Goal: Register for event/course

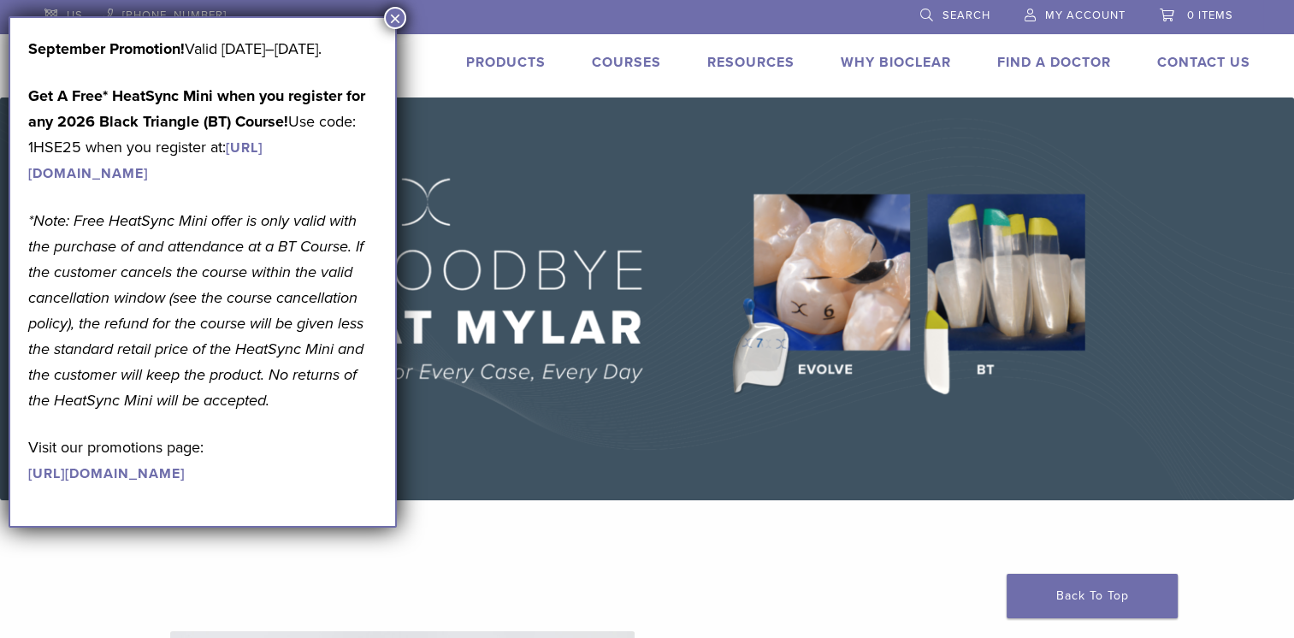
click at [632, 60] on link "Courses" at bounding box center [626, 62] width 69 height 17
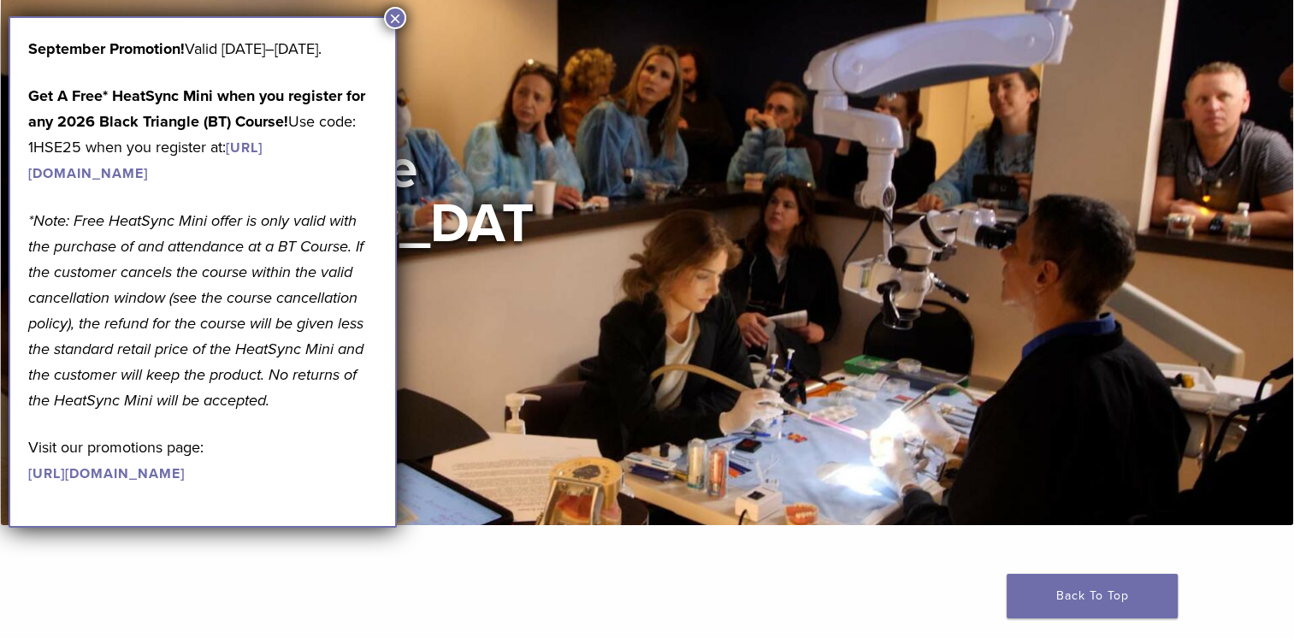
scroll to position [120, 0]
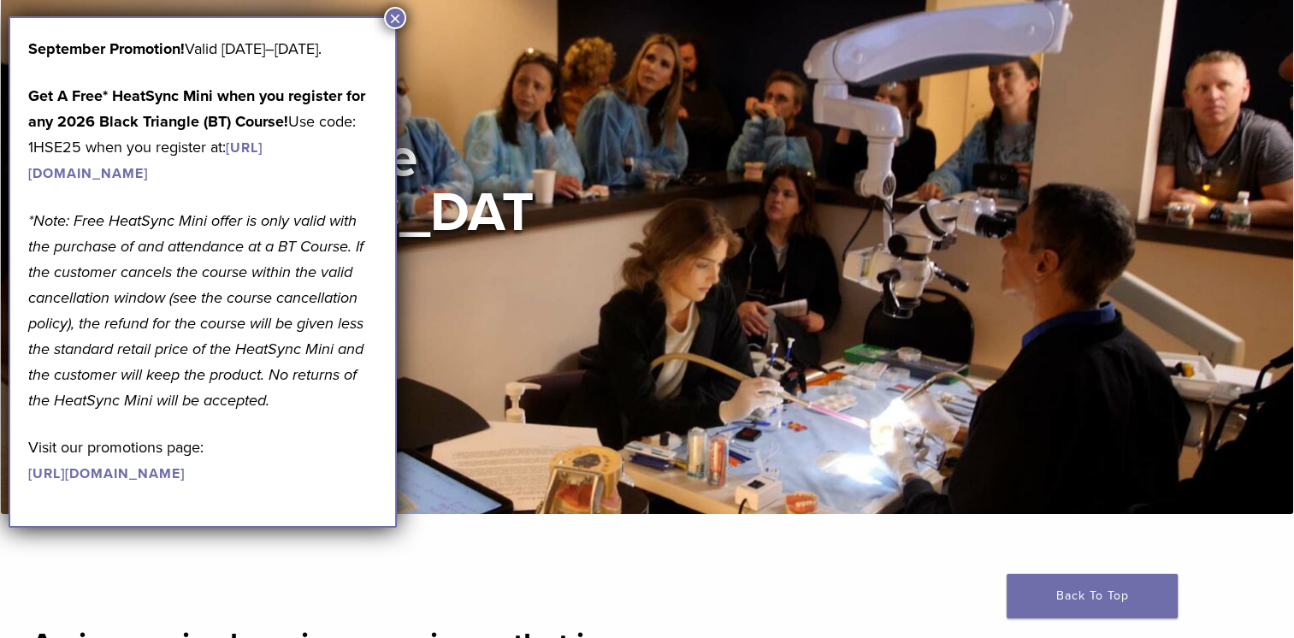
click at [397, 15] on button "×" at bounding box center [395, 18] width 22 height 22
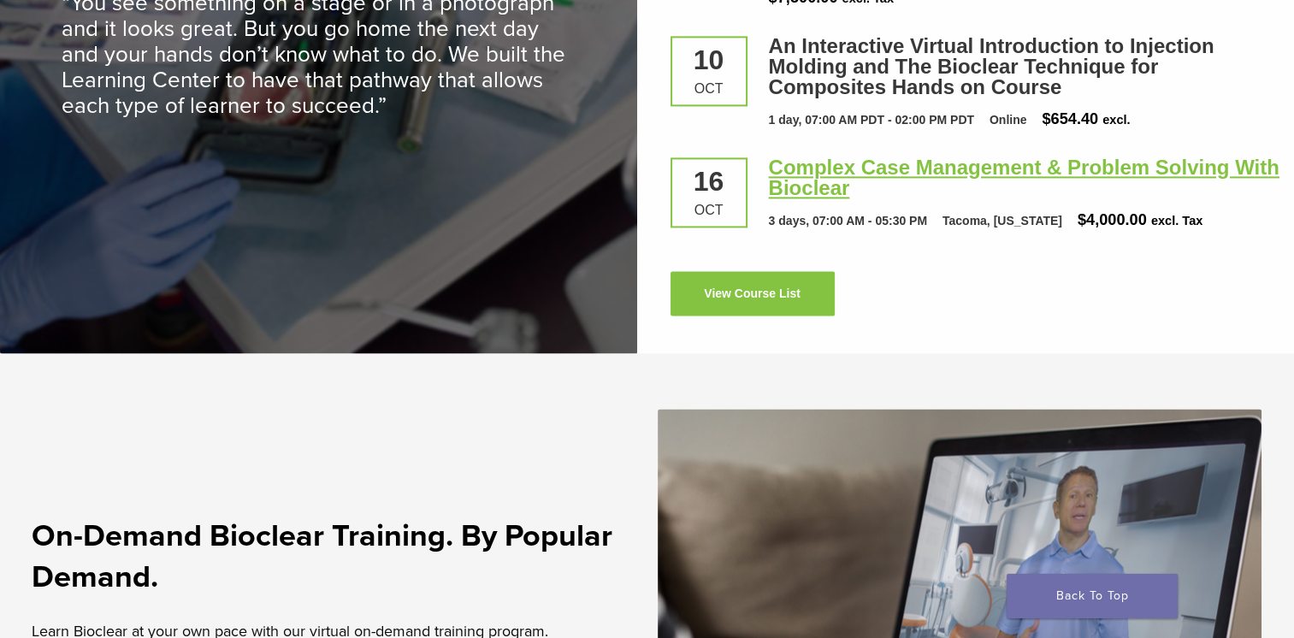
scroll to position [2750, 0]
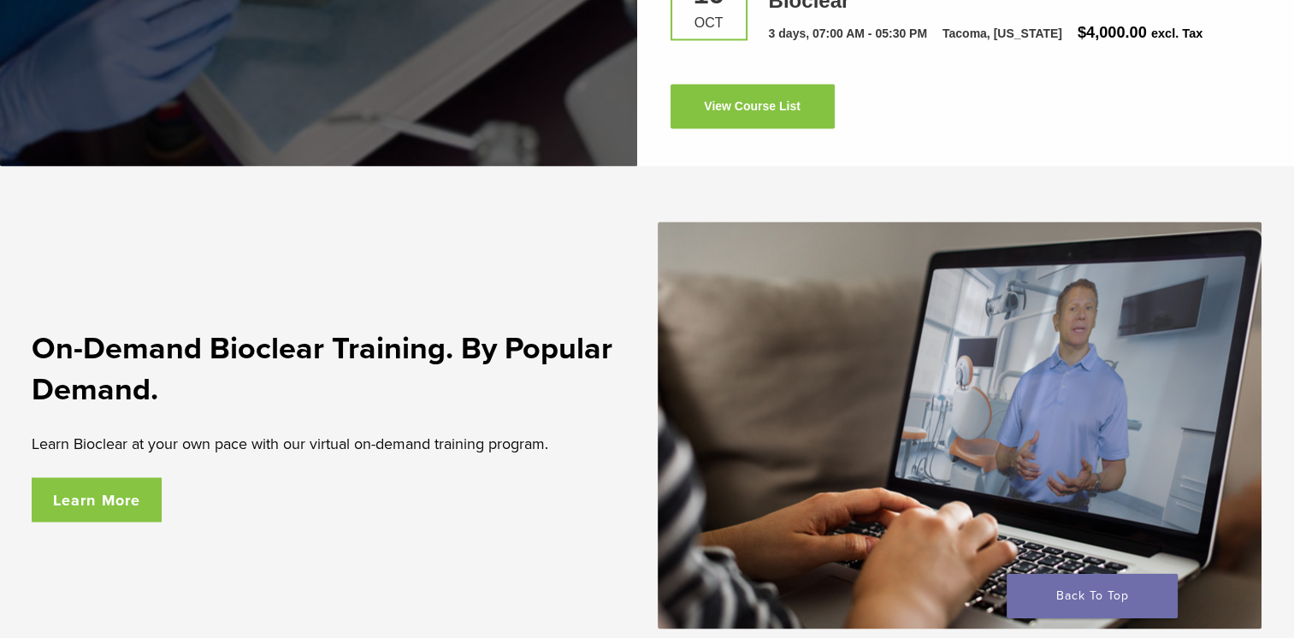
click at [121, 494] on link "Learn More" at bounding box center [97, 499] width 131 height 44
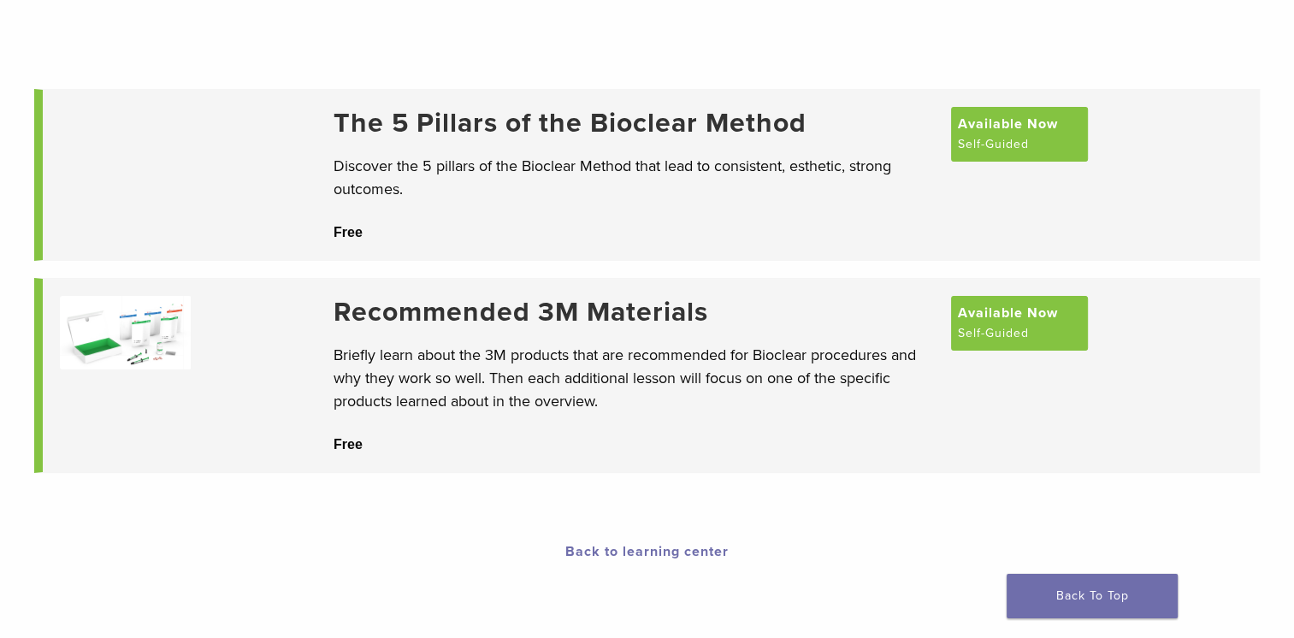
scroll to position [193, 0]
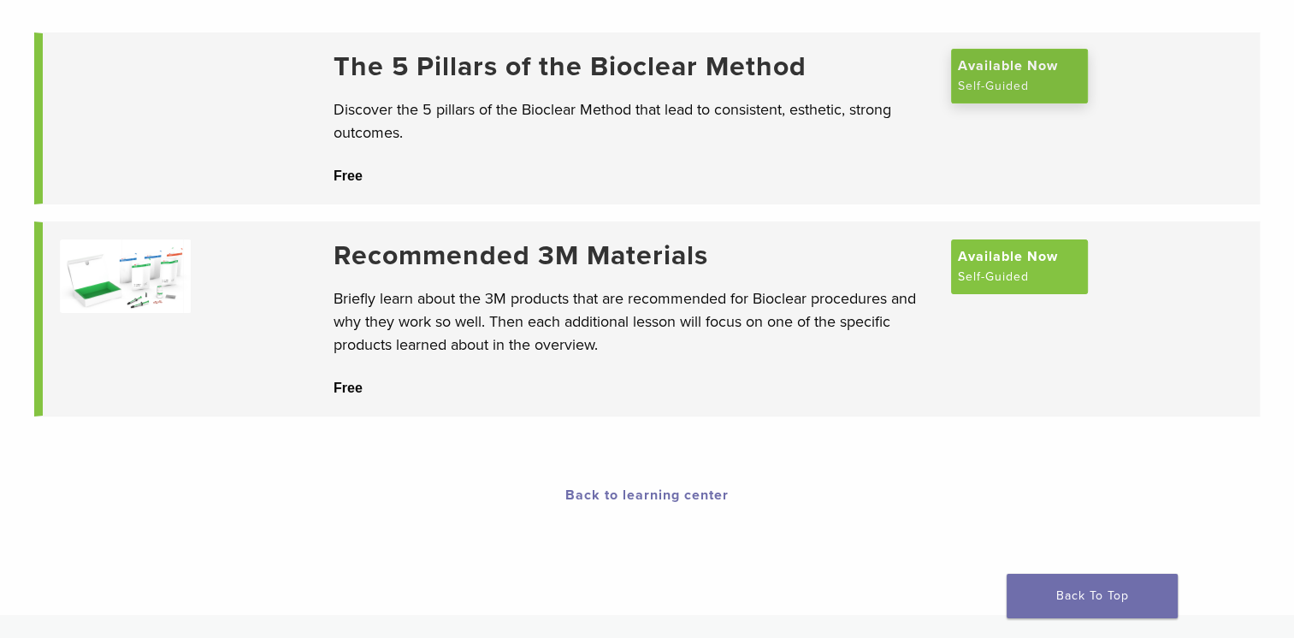
click at [997, 76] on span "Available Now" at bounding box center [1008, 66] width 100 height 21
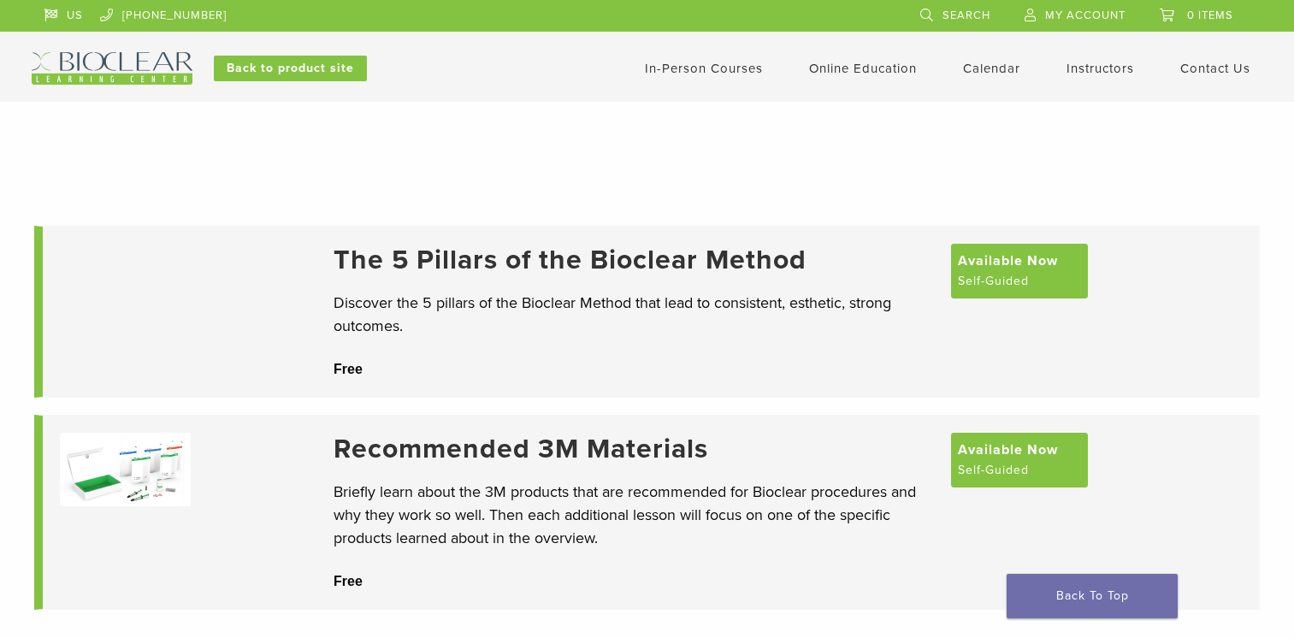
scroll to position [193, 0]
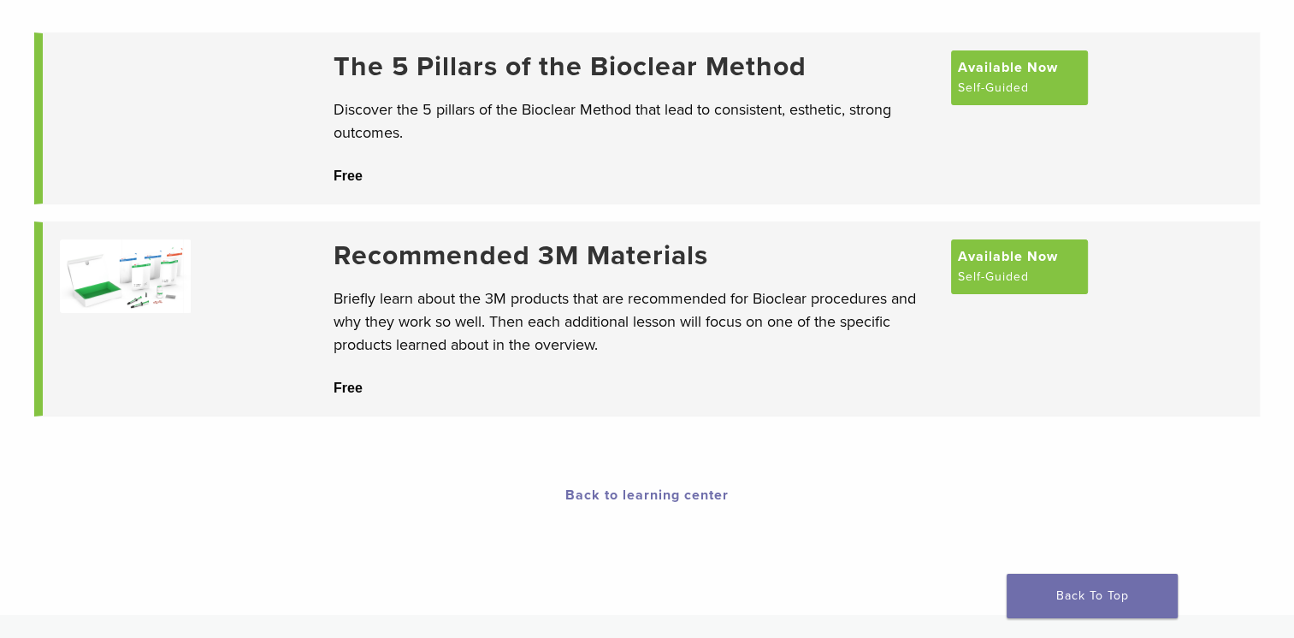
click at [836, 72] on h3 "The 5 Pillars of the Bioclear Method" at bounding box center [634, 66] width 601 height 33
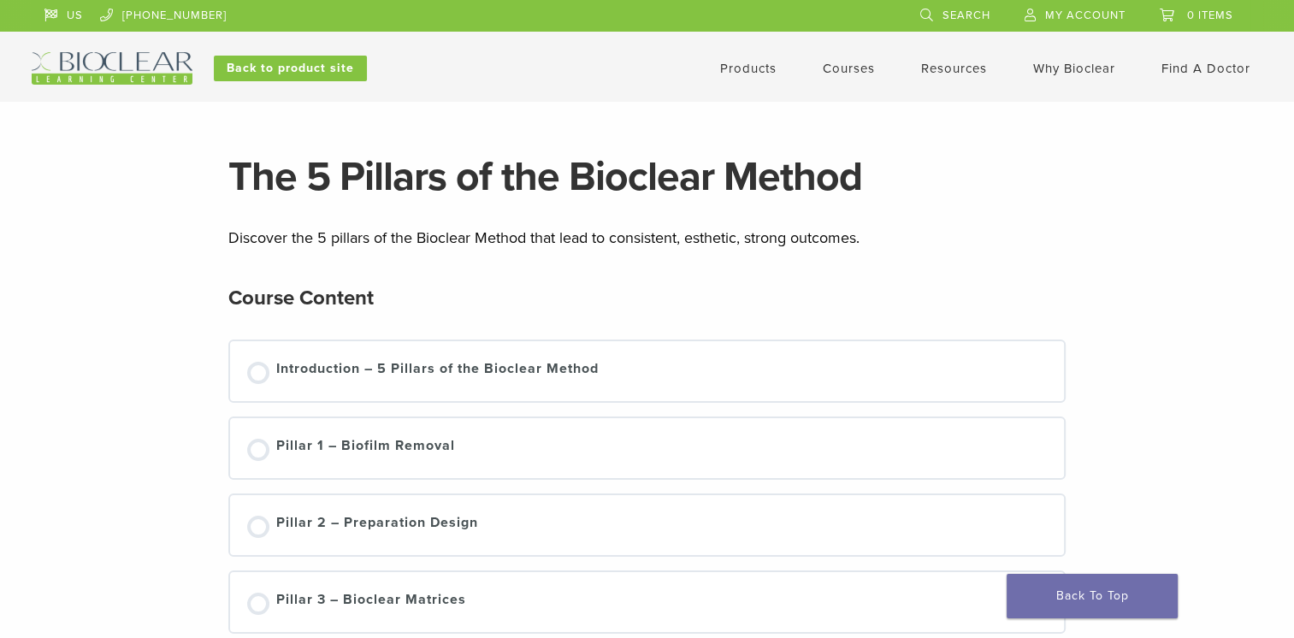
click at [842, 68] on link "Courses" at bounding box center [849, 68] width 52 height 15
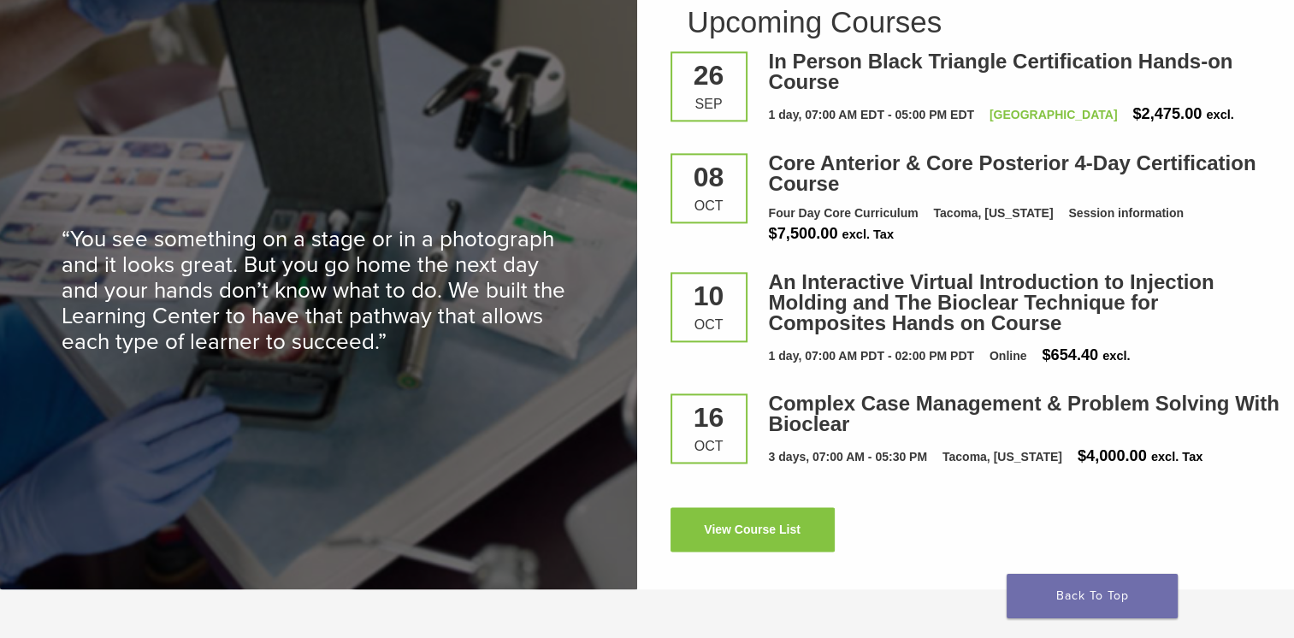
scroll to position [2361, 0]
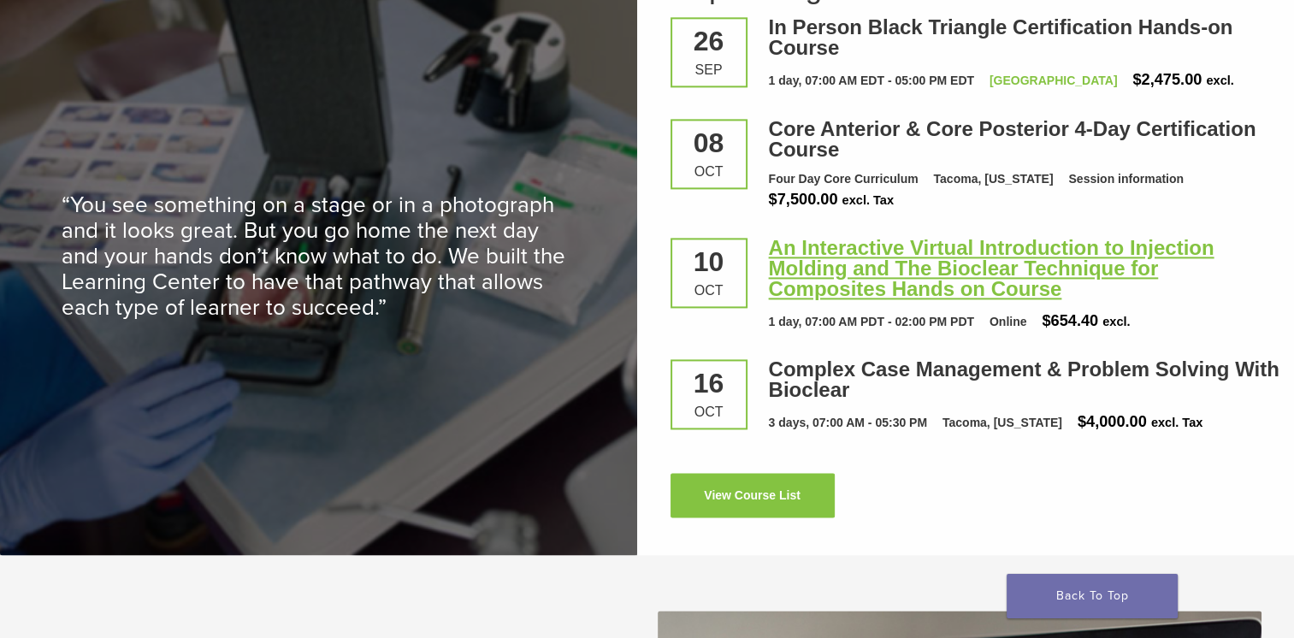
click at [859, 289] on link "An Interactive Virtual Introduction to Injection Molding and The Bioclear Techn…" at bounding box center [992, 268] width 446 height 64
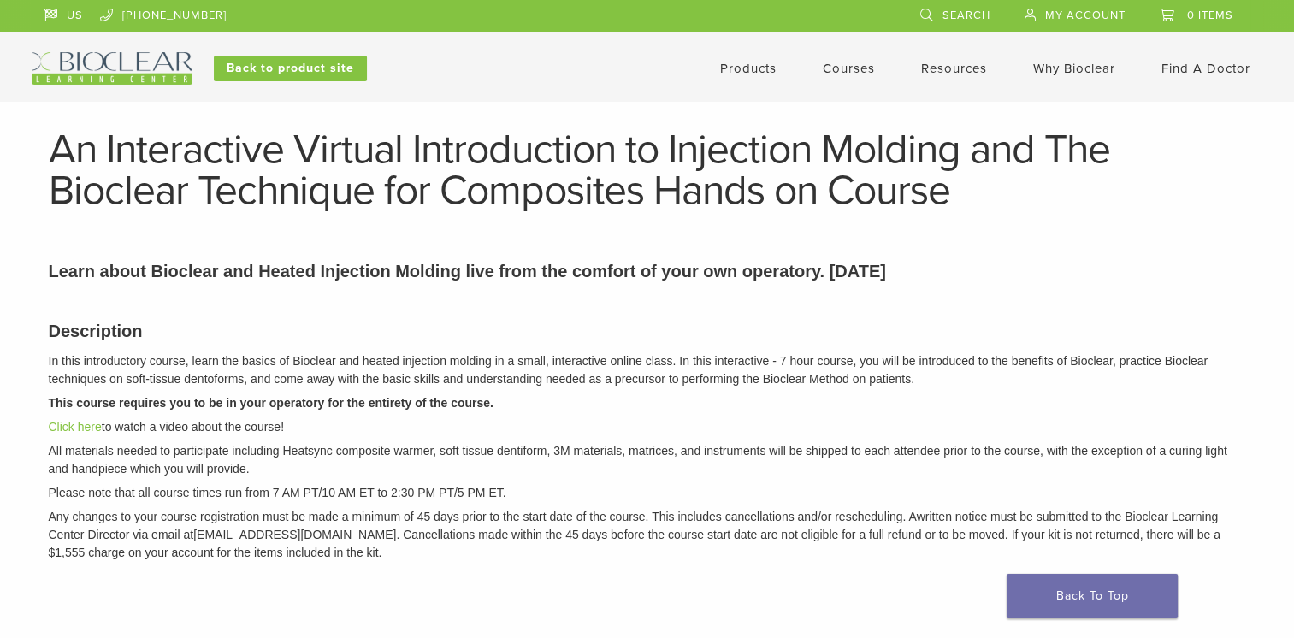
click at [860, 64] on link "Courses" at bounding box center [849, 68] width 52 height 15
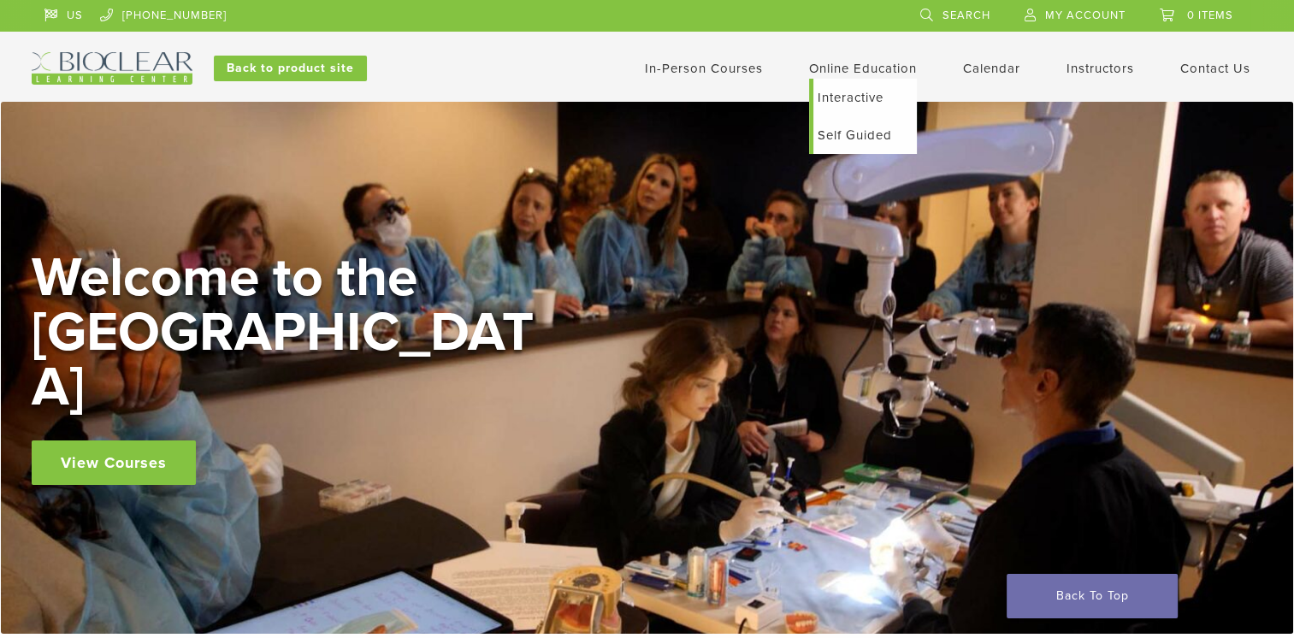
click at [866, 136] on link "Self Guided" at bounding box center [866, 135] width 104 height 38
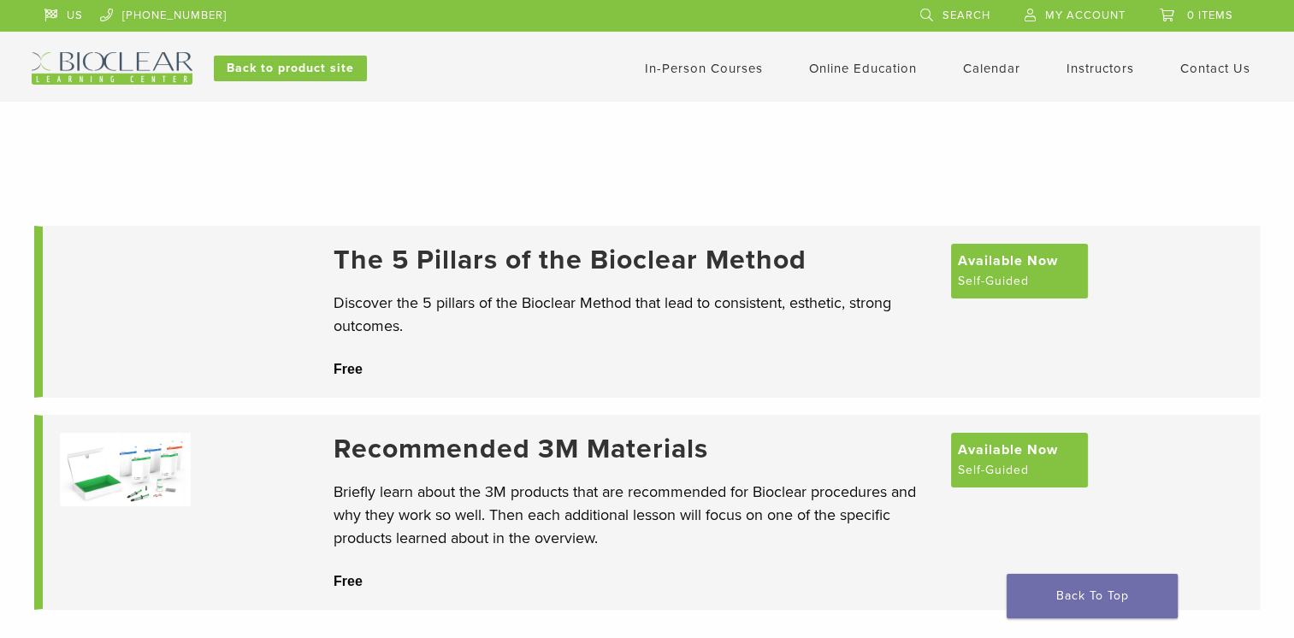
click at [974, 64] on link "Calendar" at bounding box center [991, 68] width 57 height 15
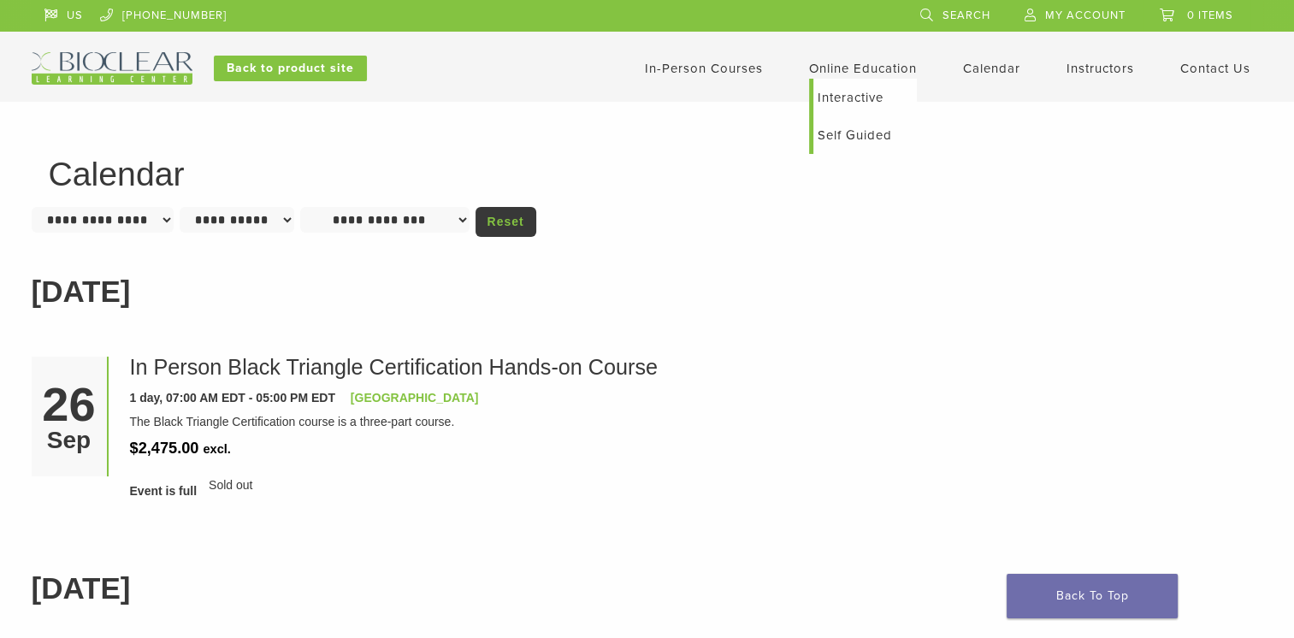
click at [844, 97] on link "Interactive" at bounding box center [866, 98] width 104 height 38
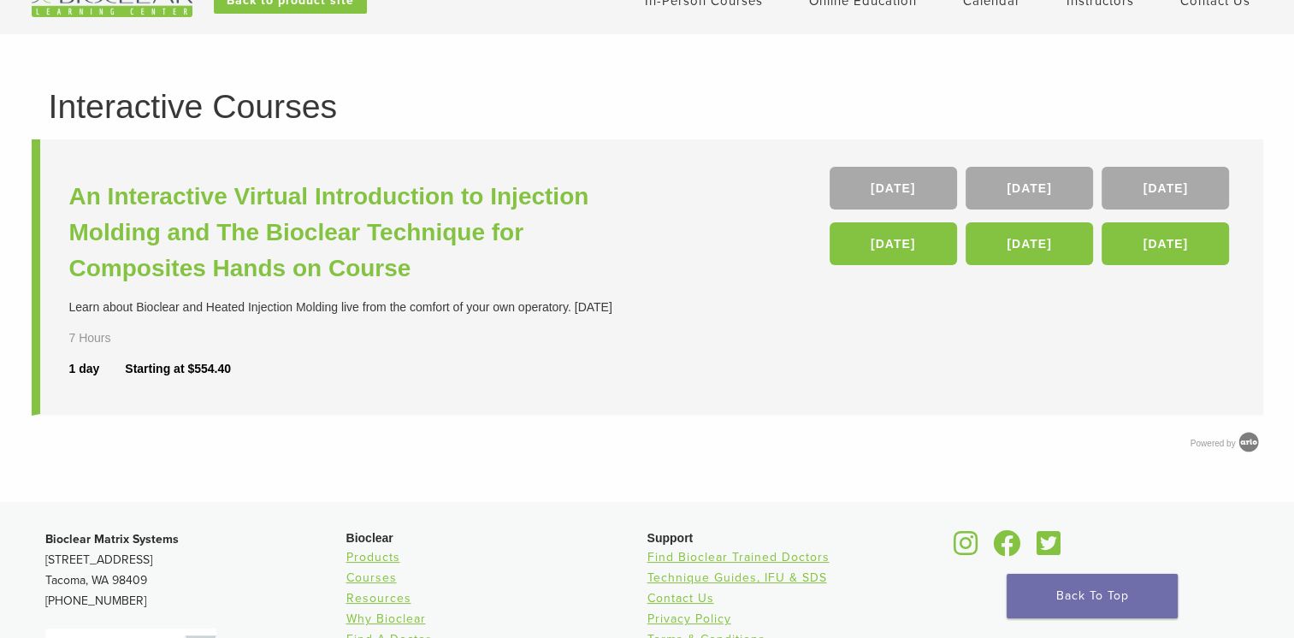
scroll to position [68, 0]
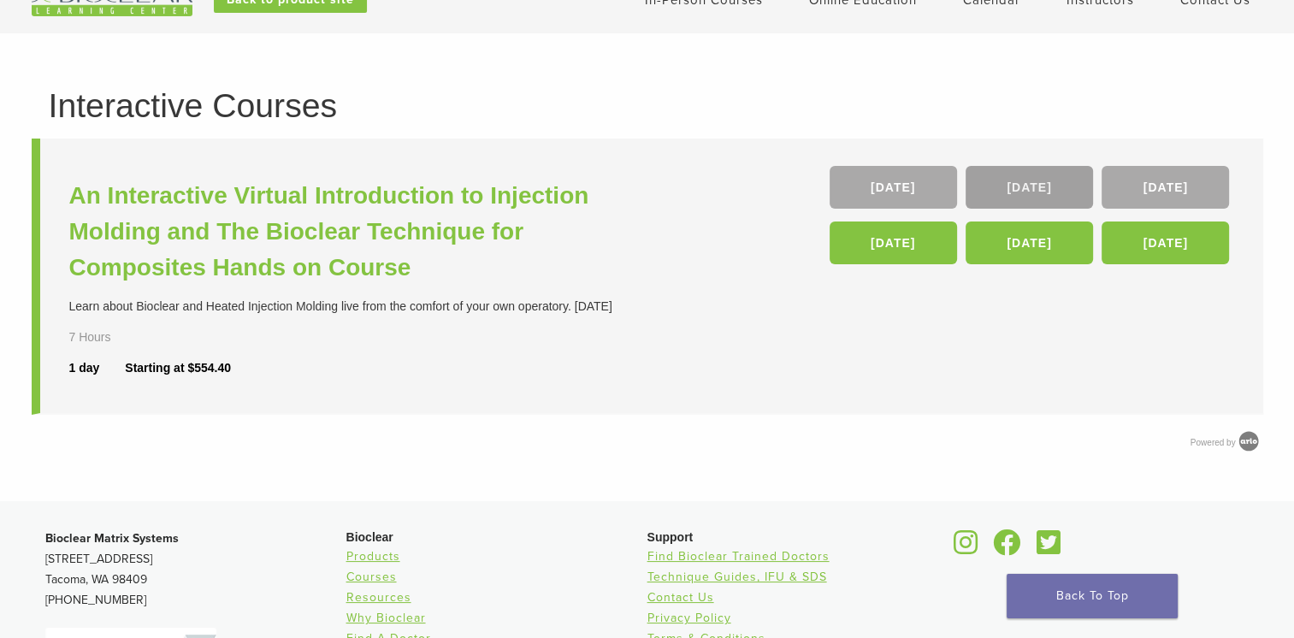
click at [1012, 183] on link "[DATE]" at bounding box center [1029, 187] width 127 height 43
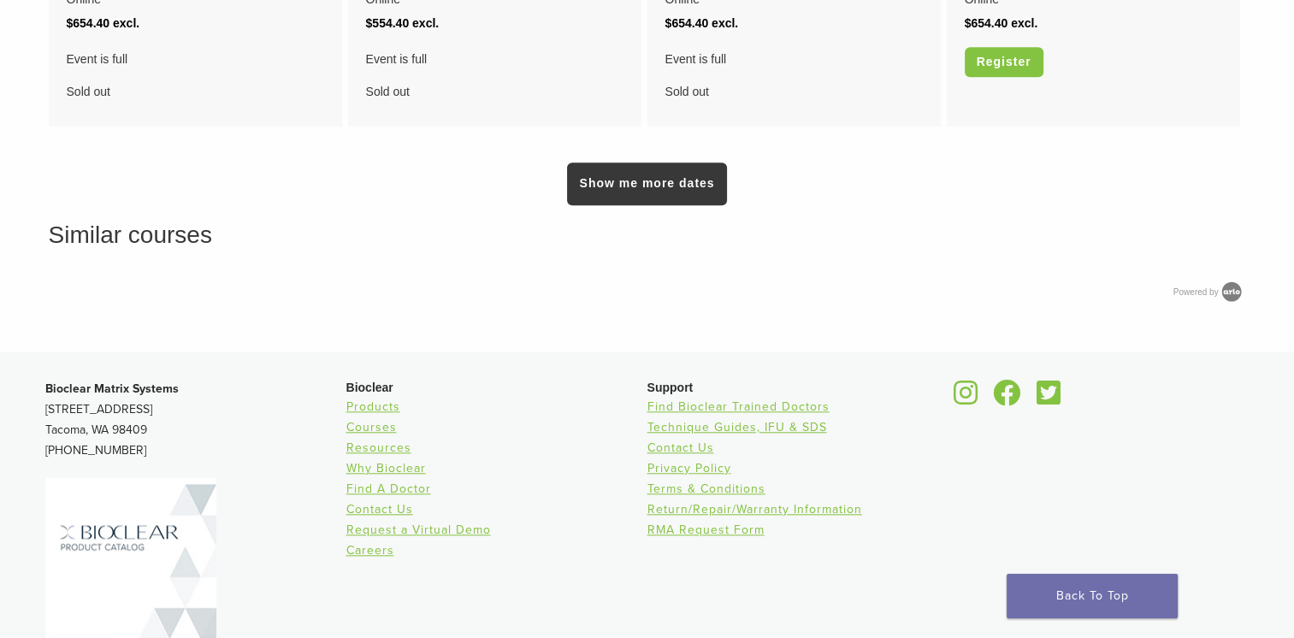
scroll to position [1574, 0]
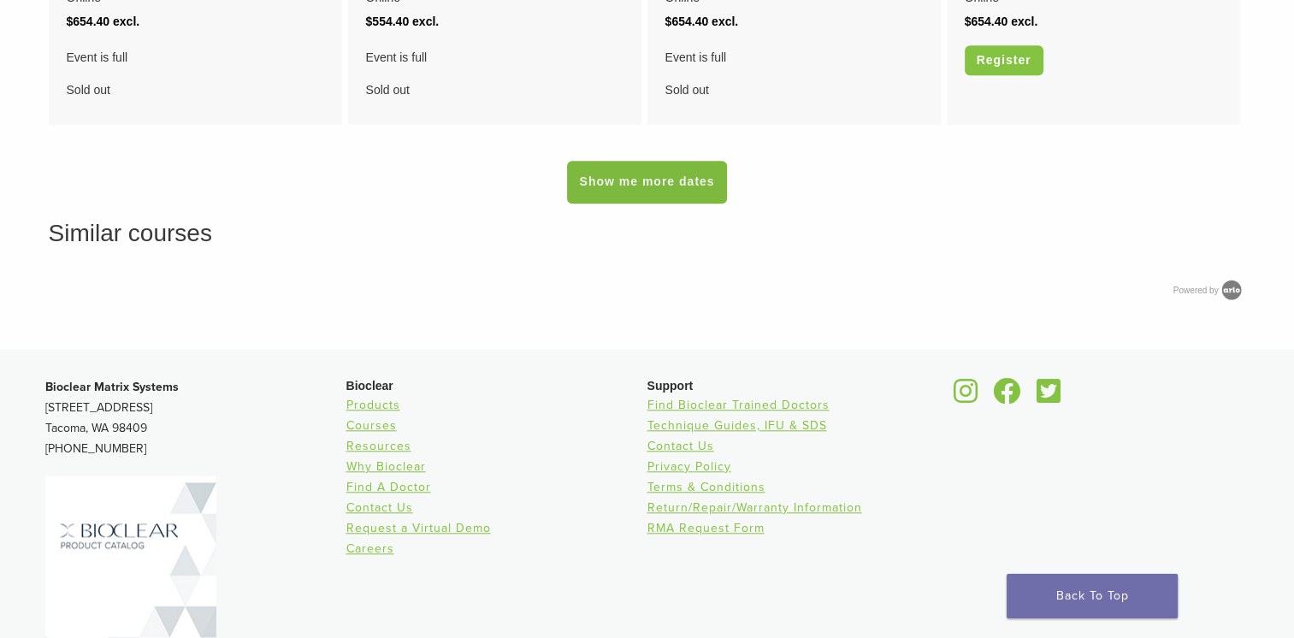
click at [664, 190] on link "Show me more dates" at bounding box center [646, 182] width 159 height 43
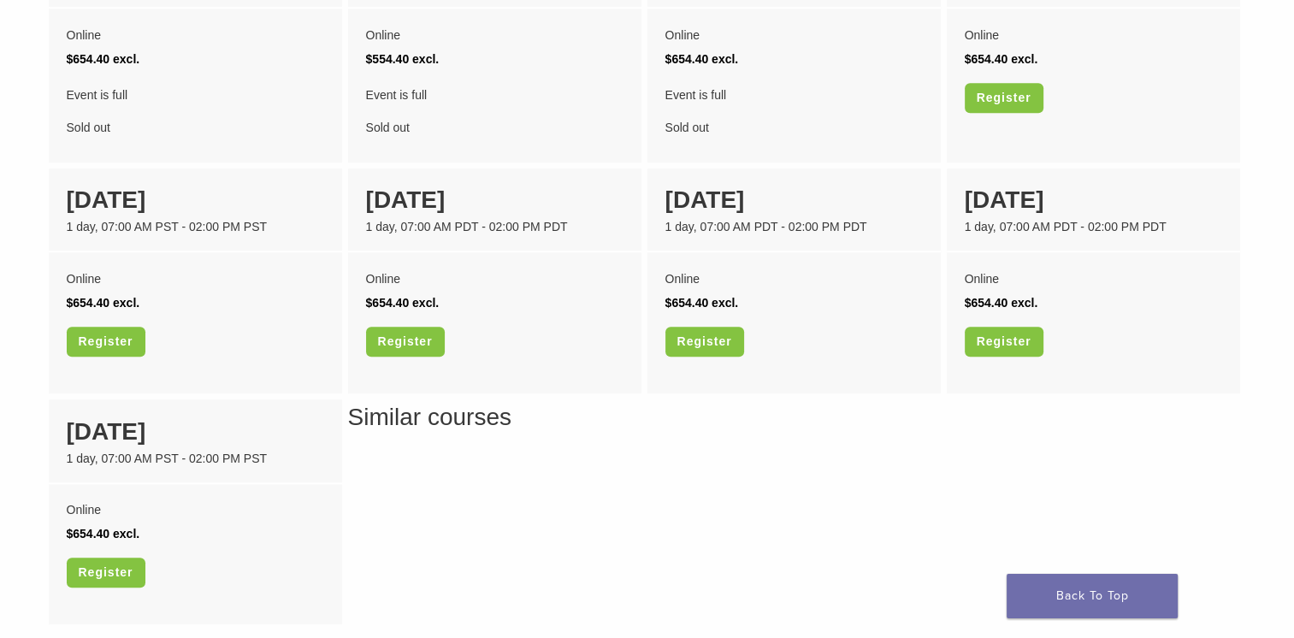
scroll to position [1506, 0]
